Goal: Complete application form

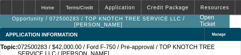
select select "0"
select select "6"
select select "0"
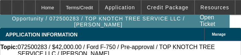
select select "2"
select select "0"
select select "6"
select select "0"
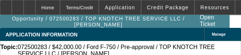
select select "2"
select select "0"
select select "6"
select select "0.1"
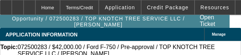
select select "2"
select select "0"
select select "6"
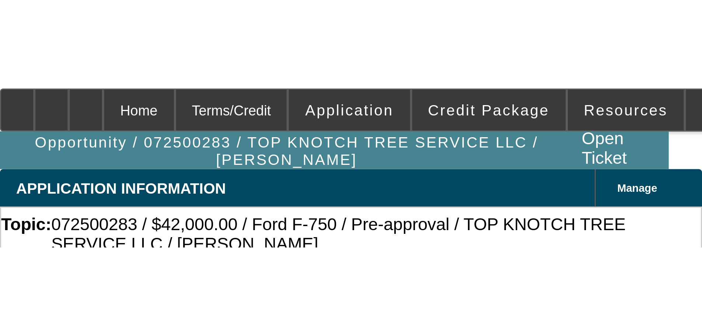
scroll to position [588, 0]
